Goal: Find specific page/section: Find specific page/section

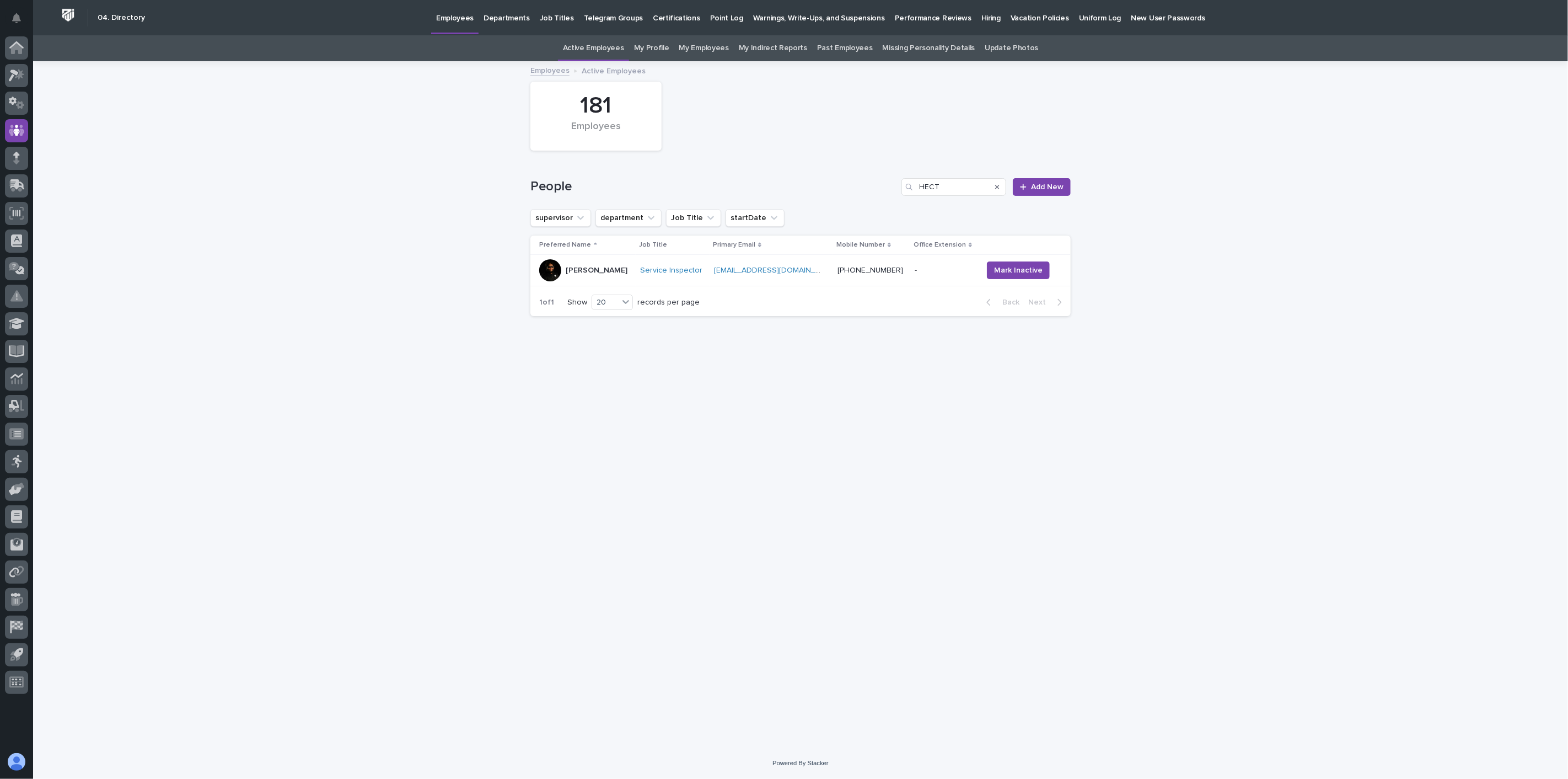
click at [856, 47] on link "Past Employees" at bounding box center [845, 48] width 56 height 26
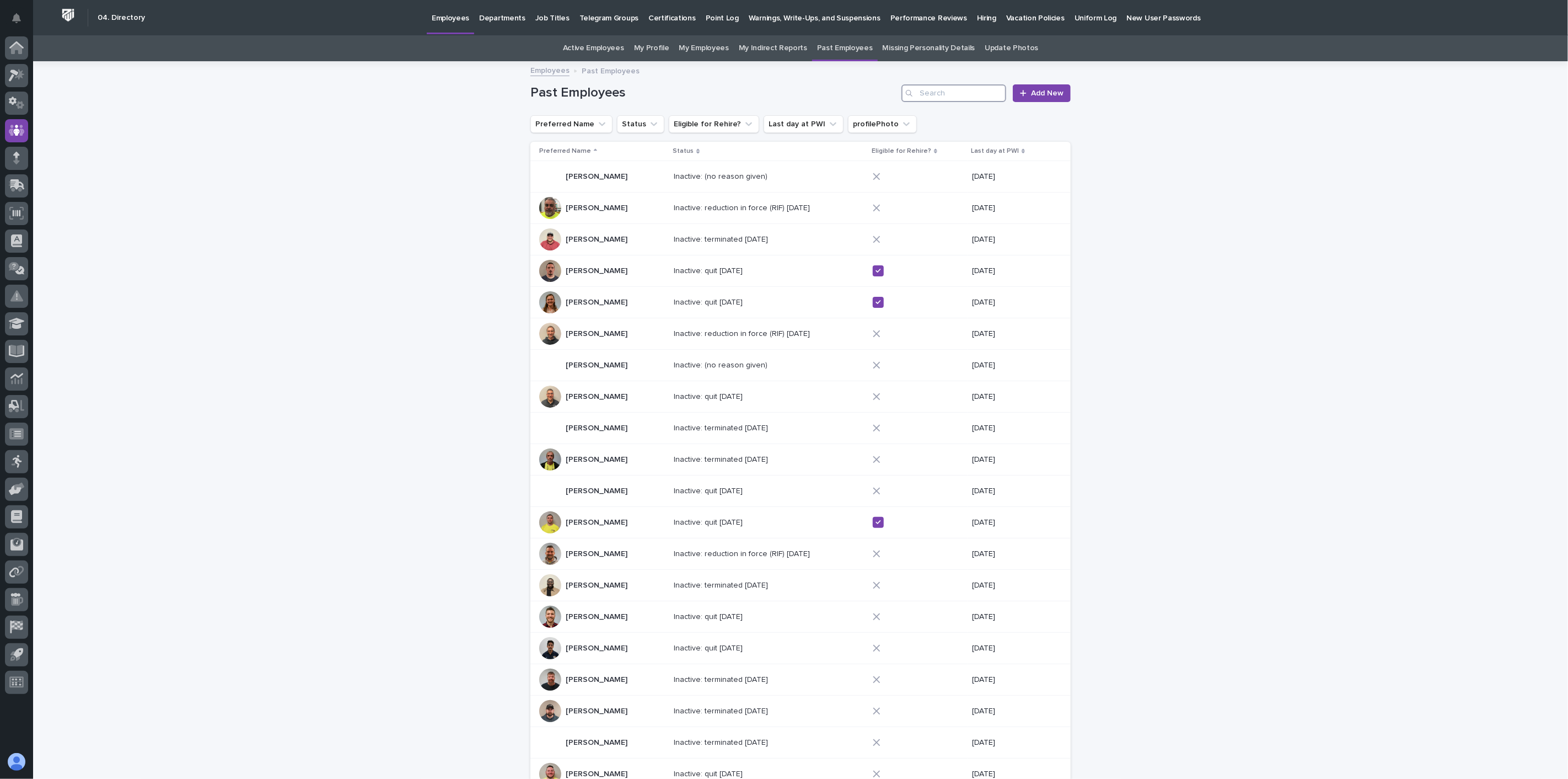
click at [954, 97] on input "Search" at bounding box center [954, 93] width 105 height 17
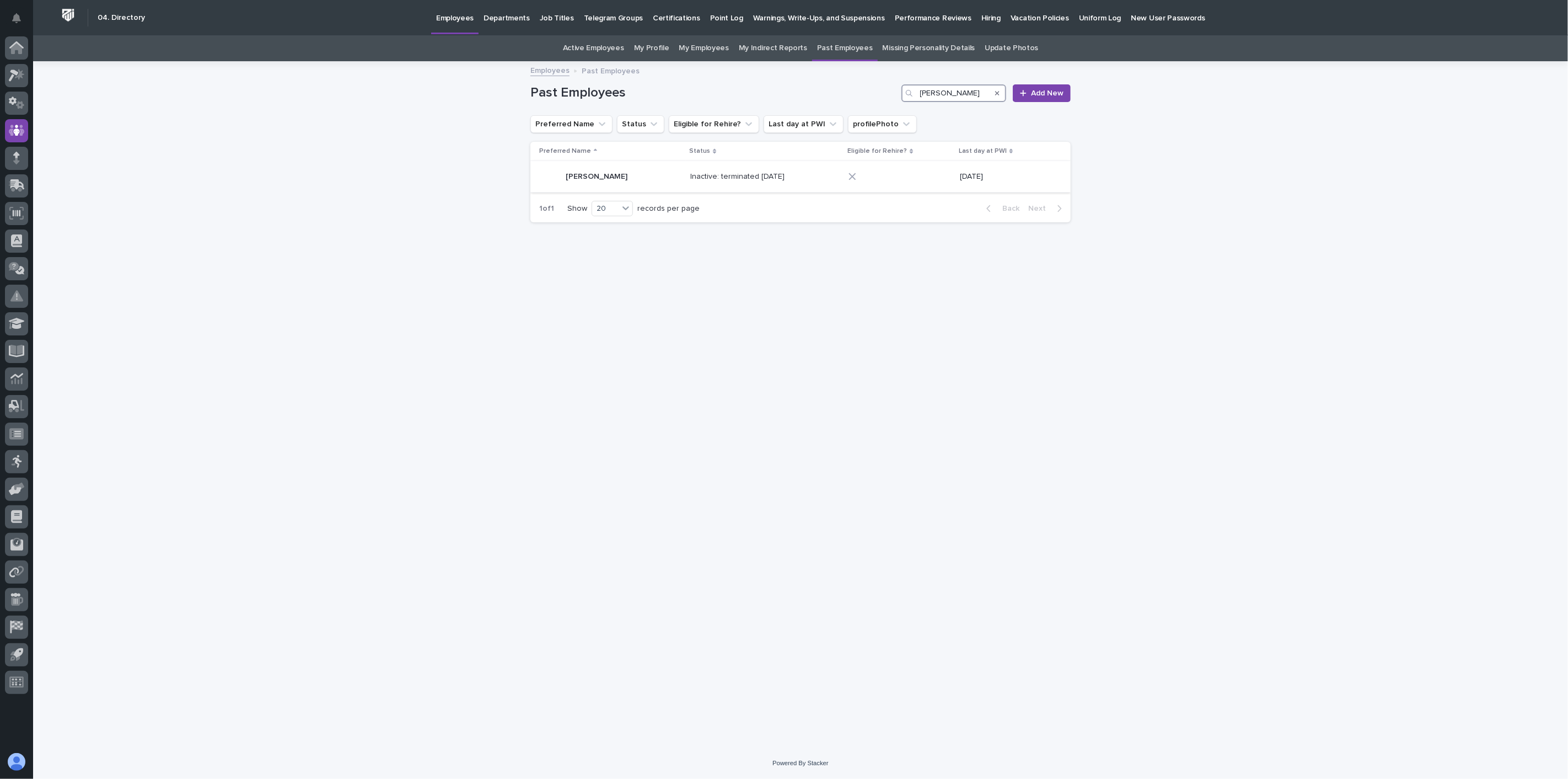
type input "[PERSON_NAME]"
click at [637, 181] on div "[PERSON_NAME] [PERSON_NAME]" at bounding box center [610, 176] width 142 height 22
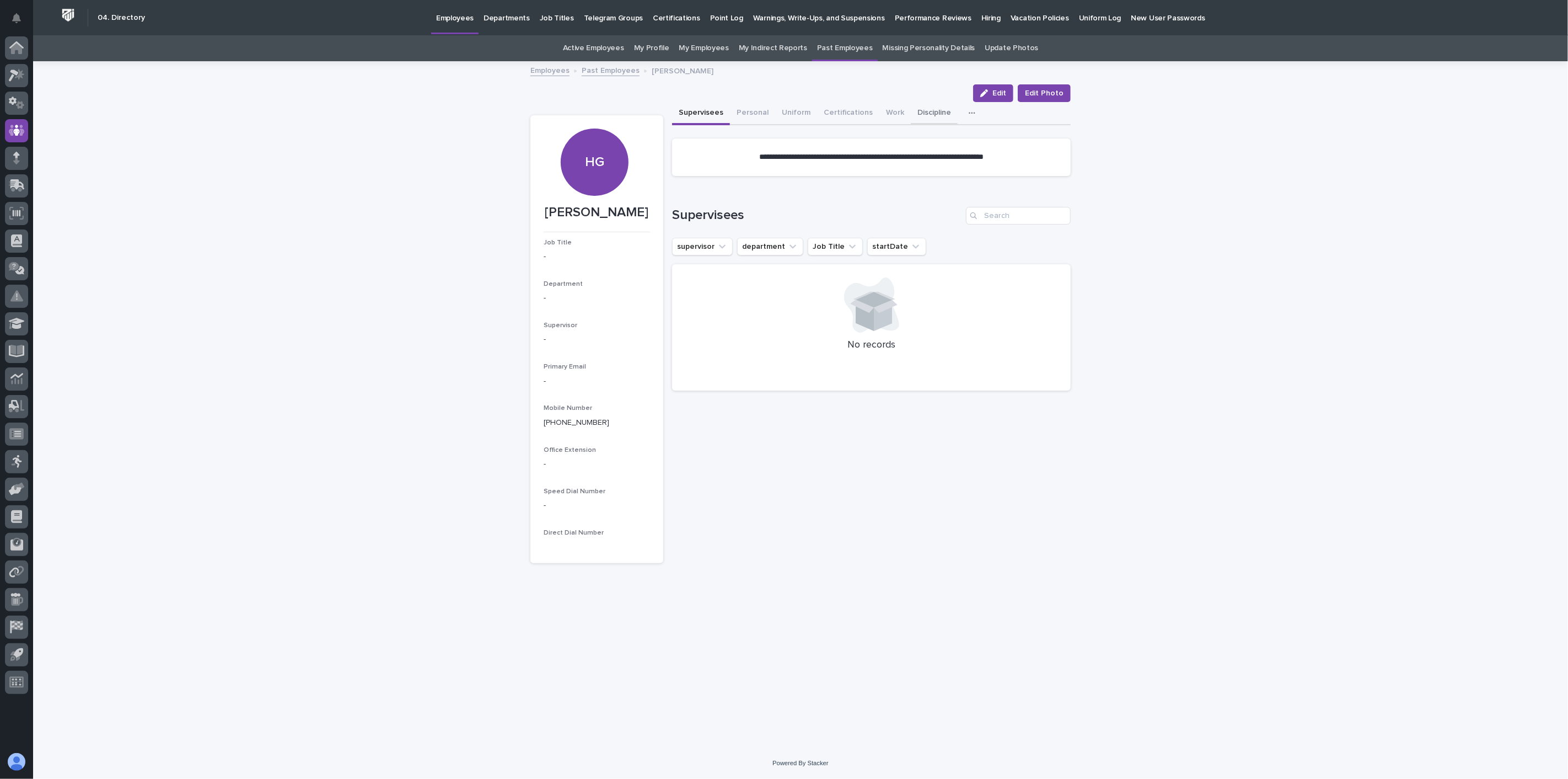
click at [928, 107] on button "Discipline" at bounding box center [934, 113] width 47 height 23
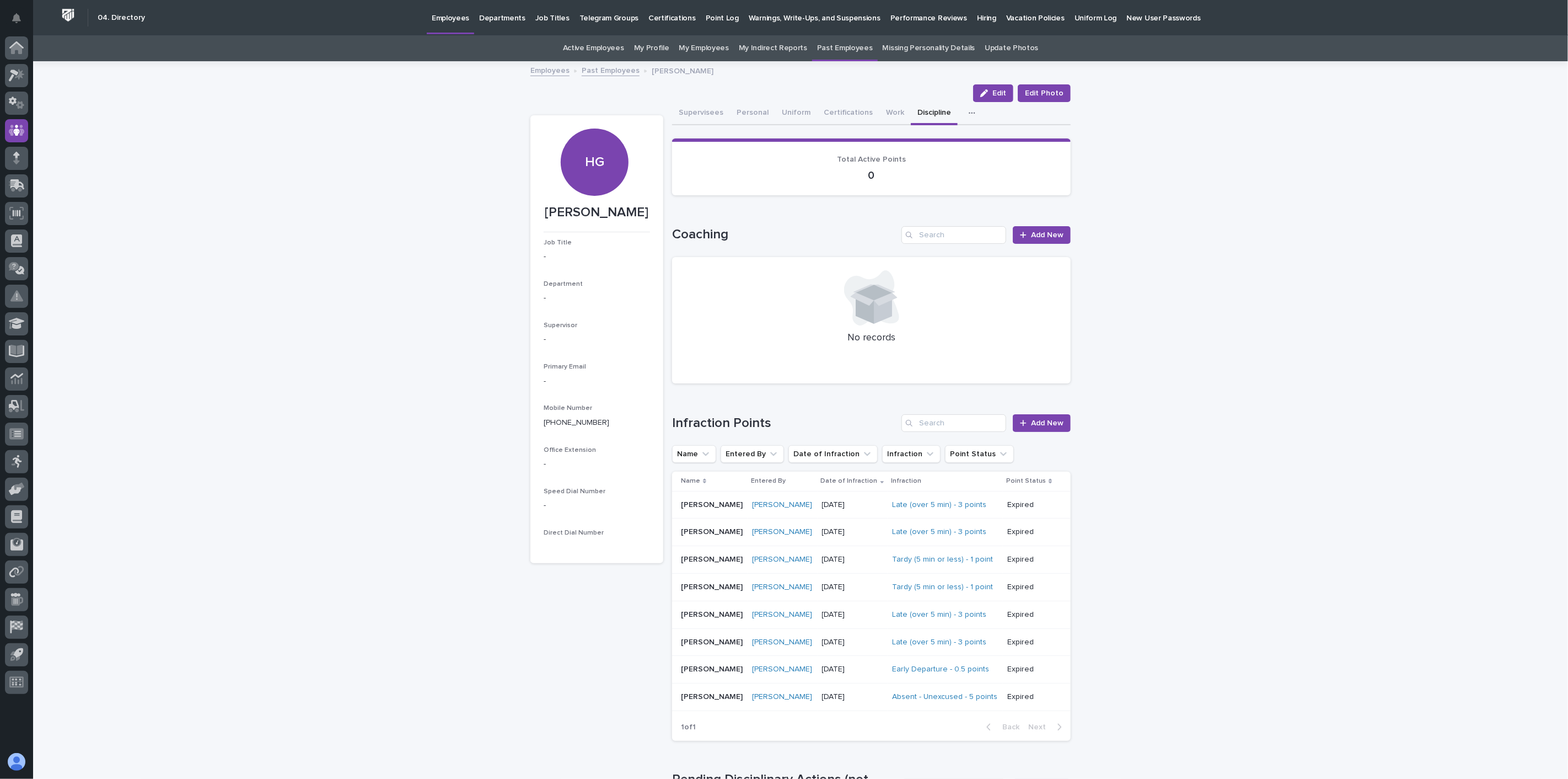
click at [969, 114] on icon "button" at bounding box center [972, 113] width 6 height 8
click at [969, 111] on icon "button" at bounding box center [972, 113] width 6 height 8
click at [12, 351] on icon at bounding box center [17, 350] width 13 height 10
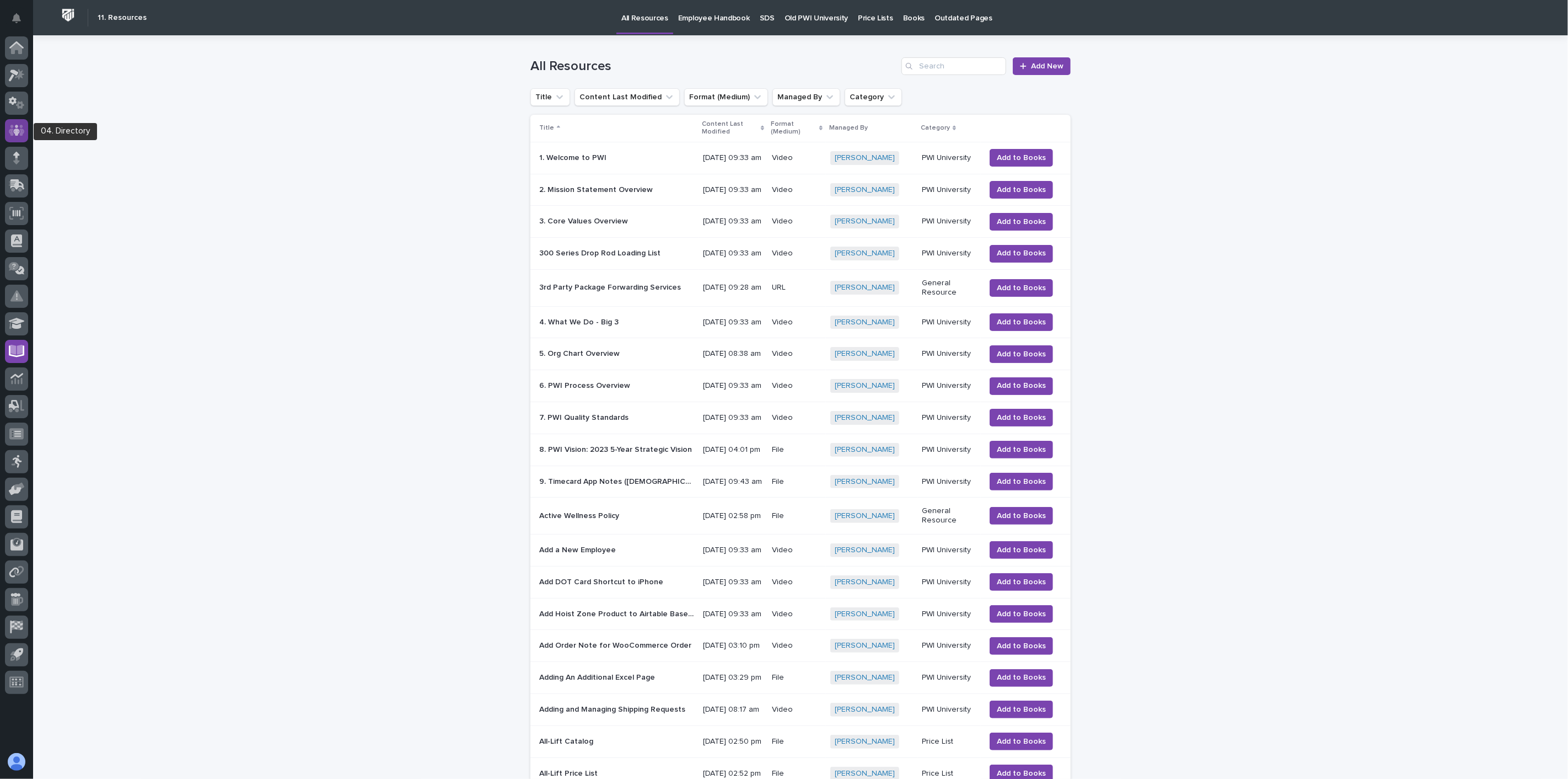
click at [11, 134] on icon at bounding box center [17, 130] width 16 height 11
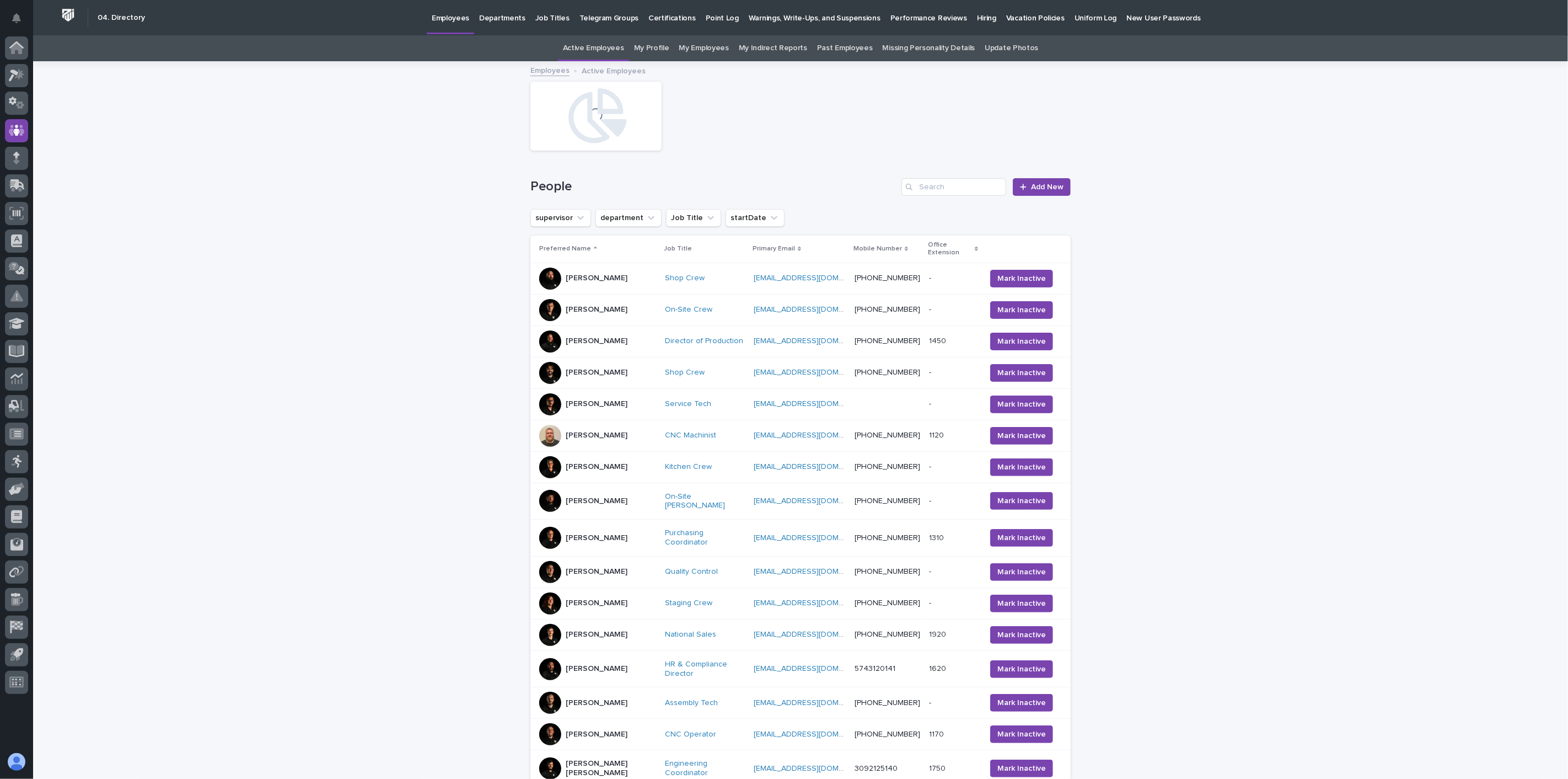
click at [848, 45] on link "Past Employees" at bounding box center [845, 48] width 56 height 26
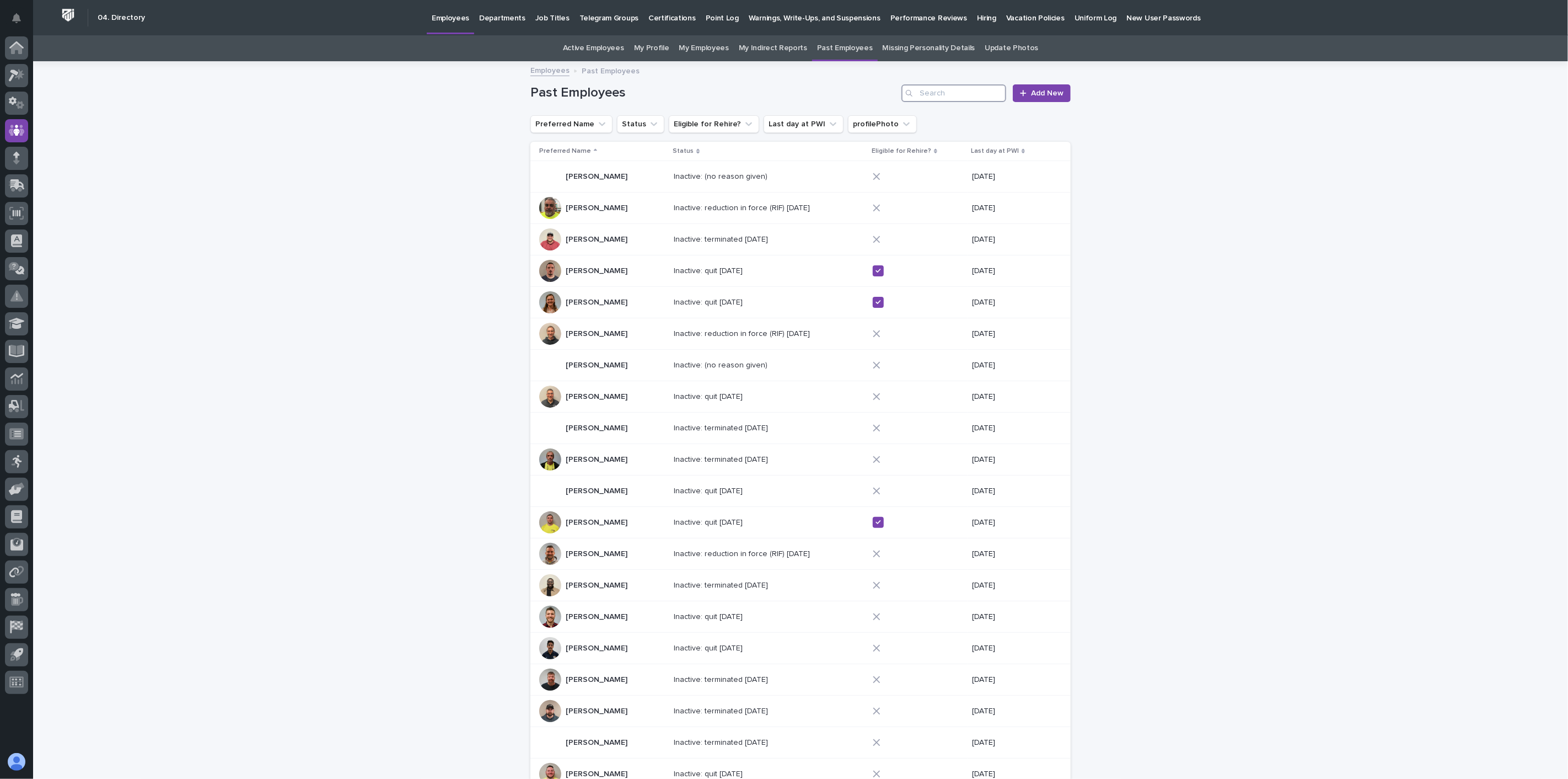
click at [934, 91] on input "Search" at bounding box center [954, 93] width 105 height 17
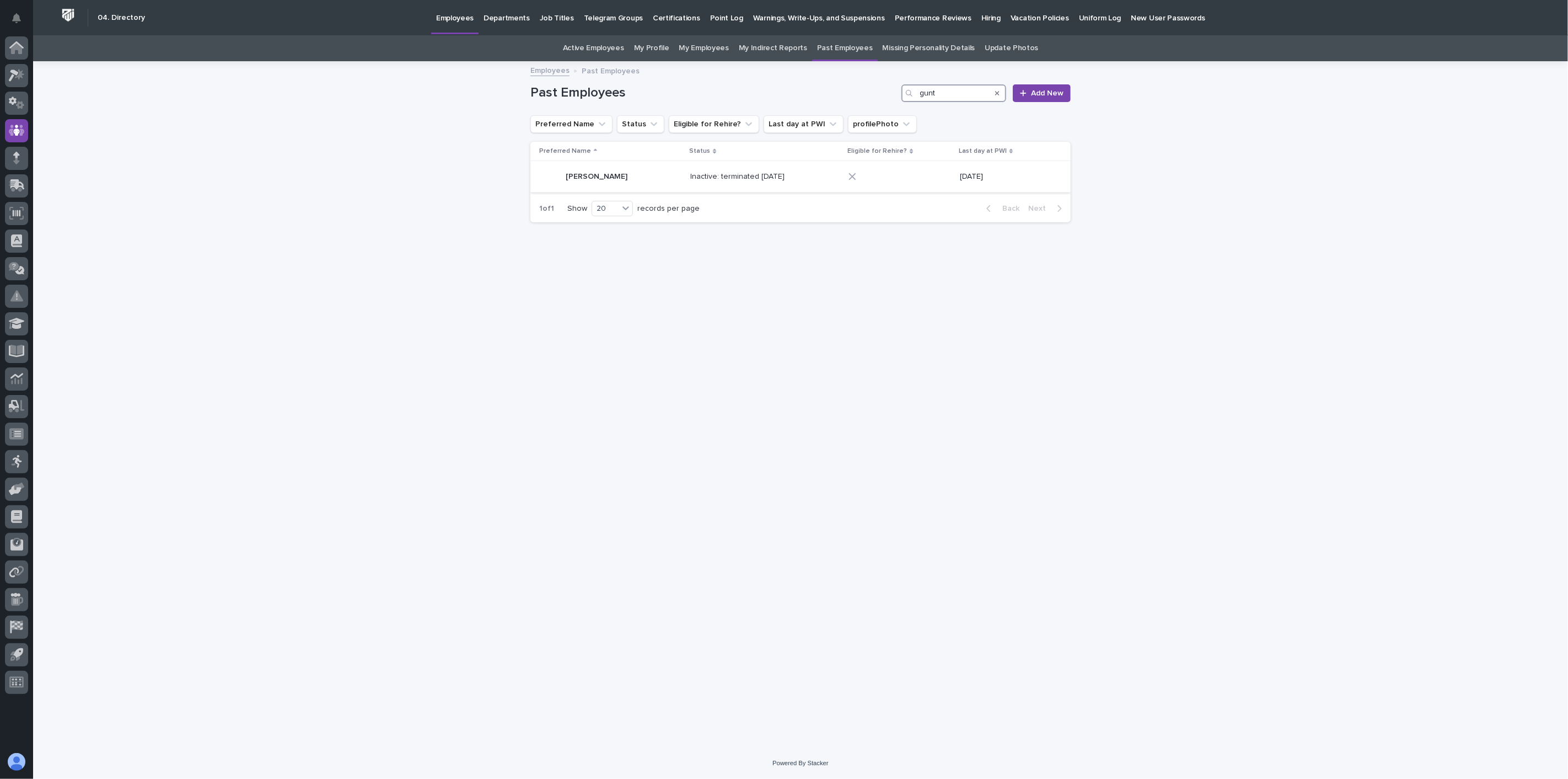
type input "gunt"
click at [640, 180] on div "[PERSON_NAME] [PERSON_NAME]" at bounding box center [610, 176] width 142 height 22
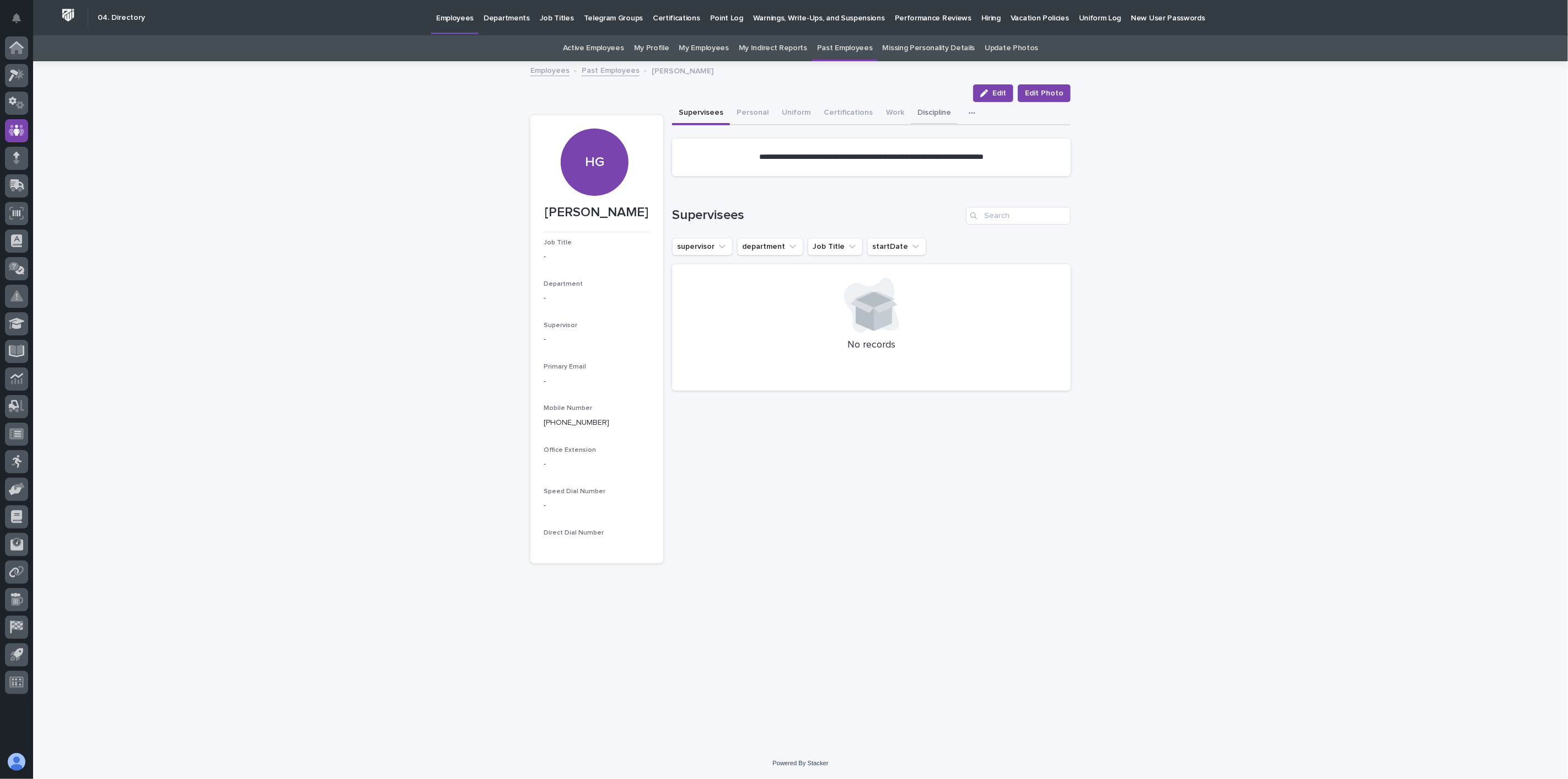
click at [931, 113] on button "Discipline" at bounding box center [934, 113] width 47 height 23
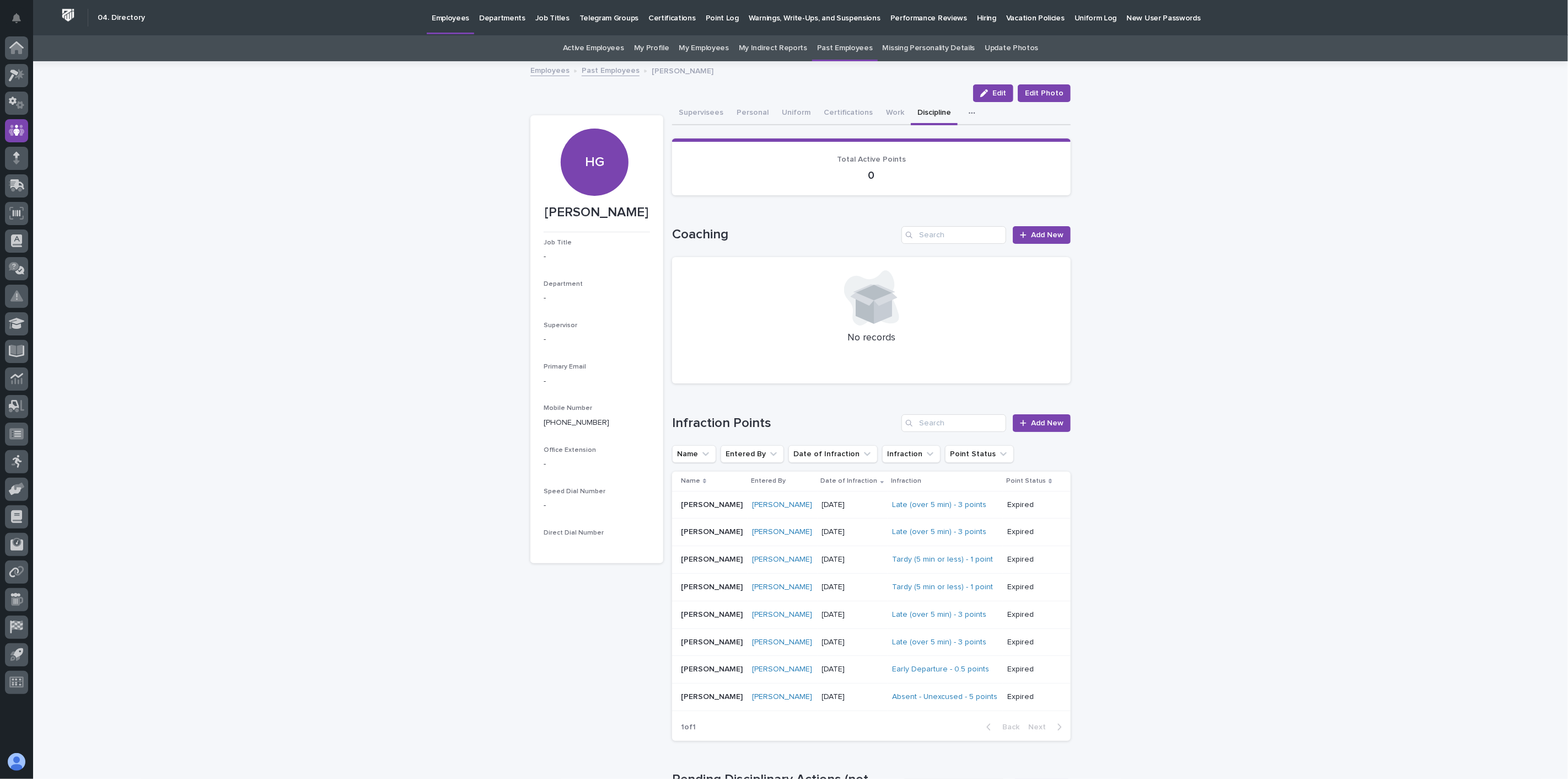
click at [446, 19] on p "Employees" at bounding box center [450, 11] width 37 height 23
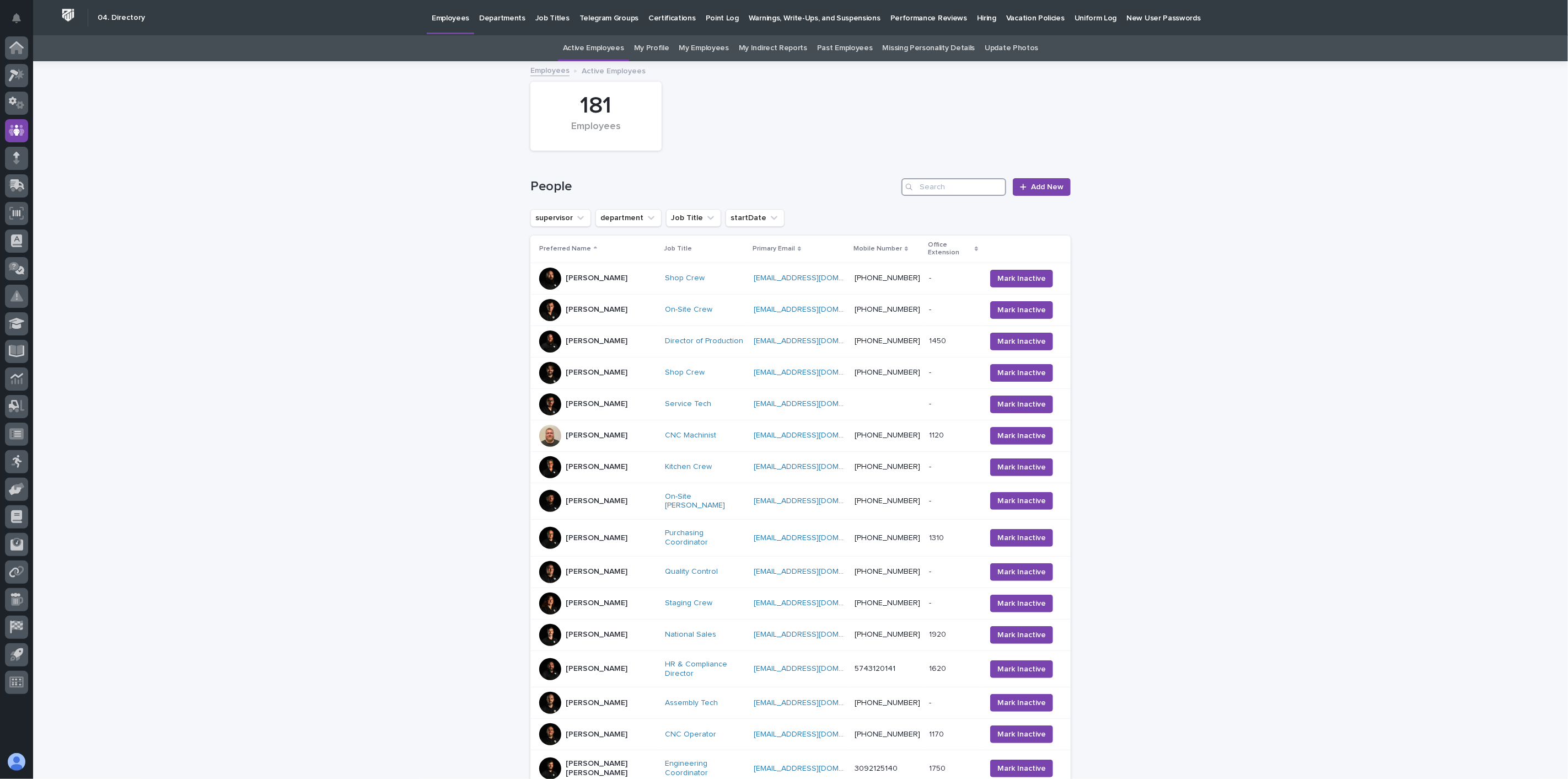
click at [925, 186] on input "Search" at bounding box center [954, 187] width 105 height 17
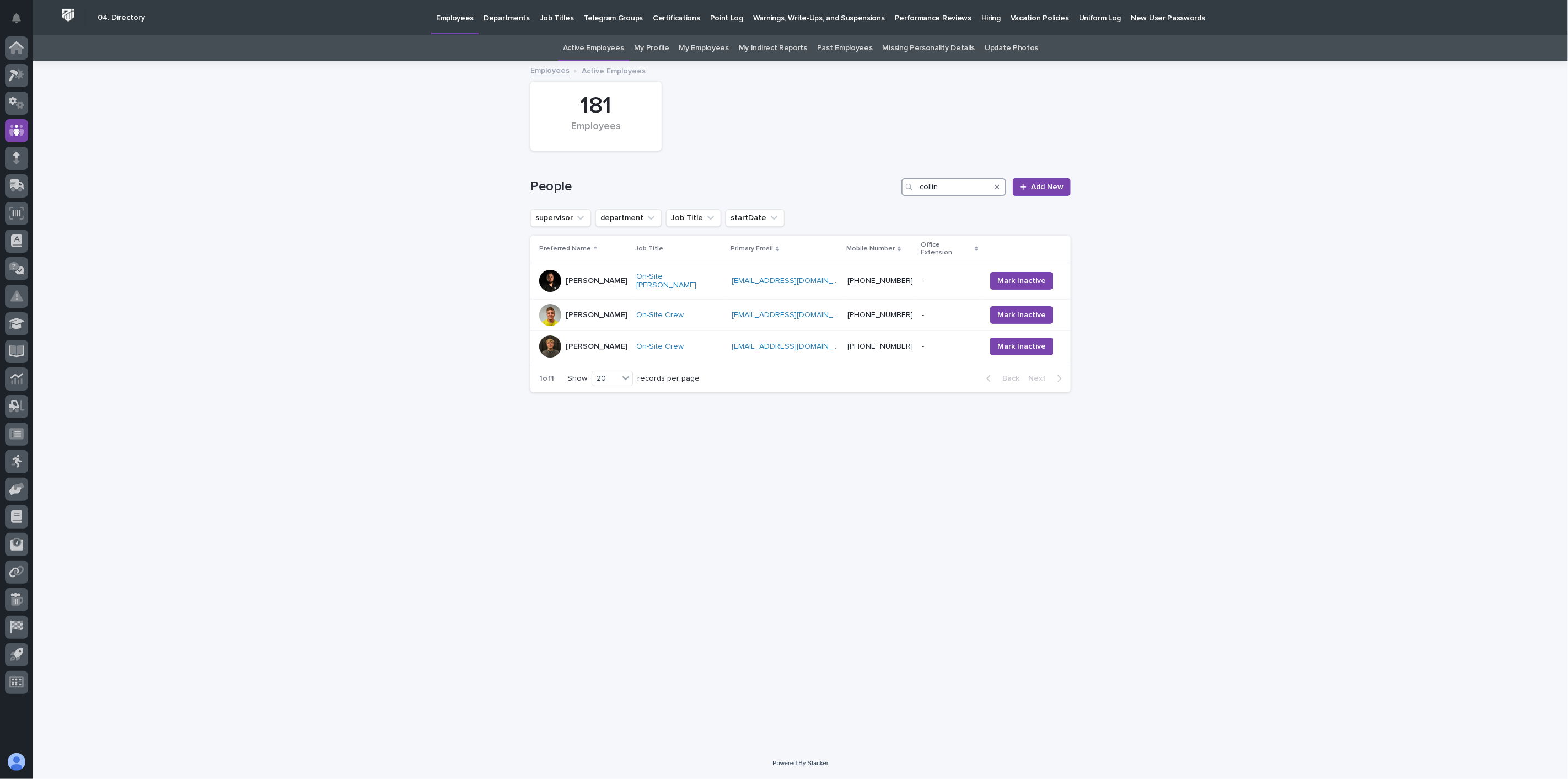
type input "collin"
click at [613, 269] on div "[PERSON_NAME]" at bounding box center [583, 281] width 88 height 22
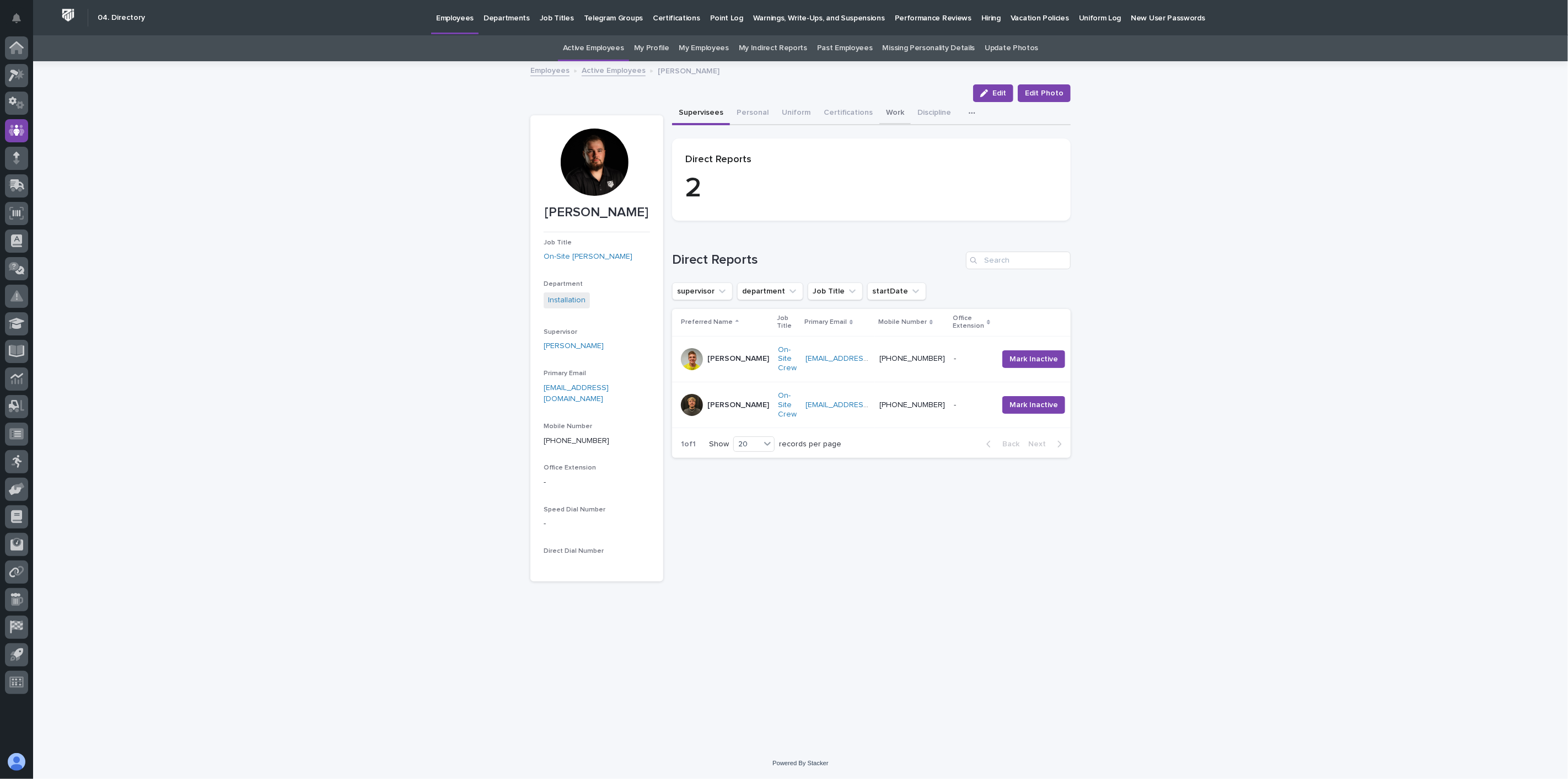
click at [883, 108] on button "Work" at bounding box center [896, 113] width 32 height 23
